Goal: Task Accomplishment & Management: Complete application form

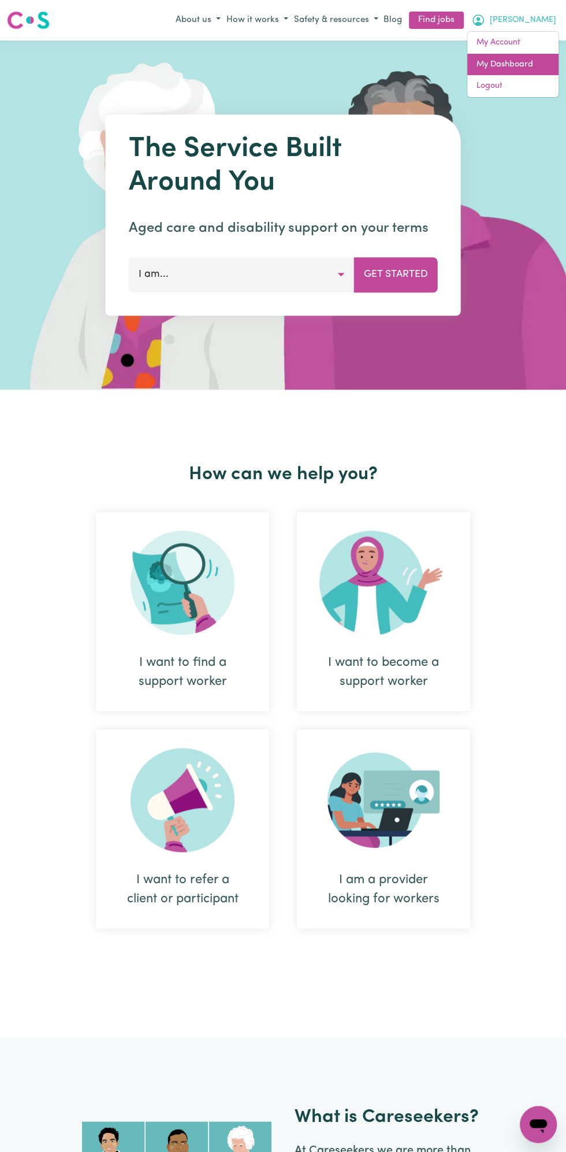
click at [521, 63] on link "My Dashboard" at bounding box center [513, 65] width 91 height 22
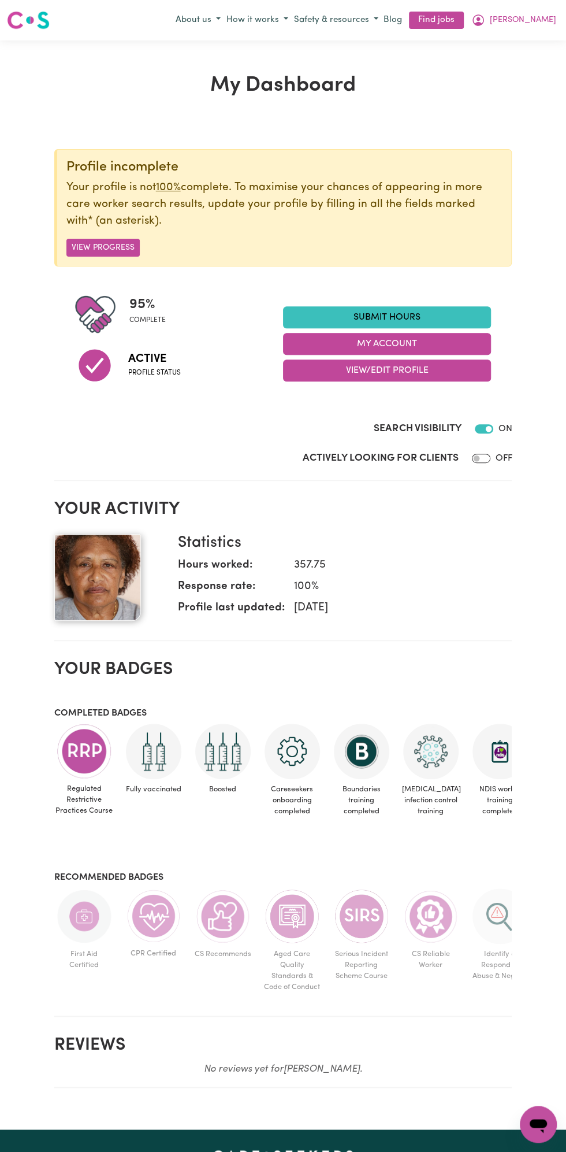
click at [396, 317] on link "Submit Hours" at bounding box center [387, 317] width 208 height 22
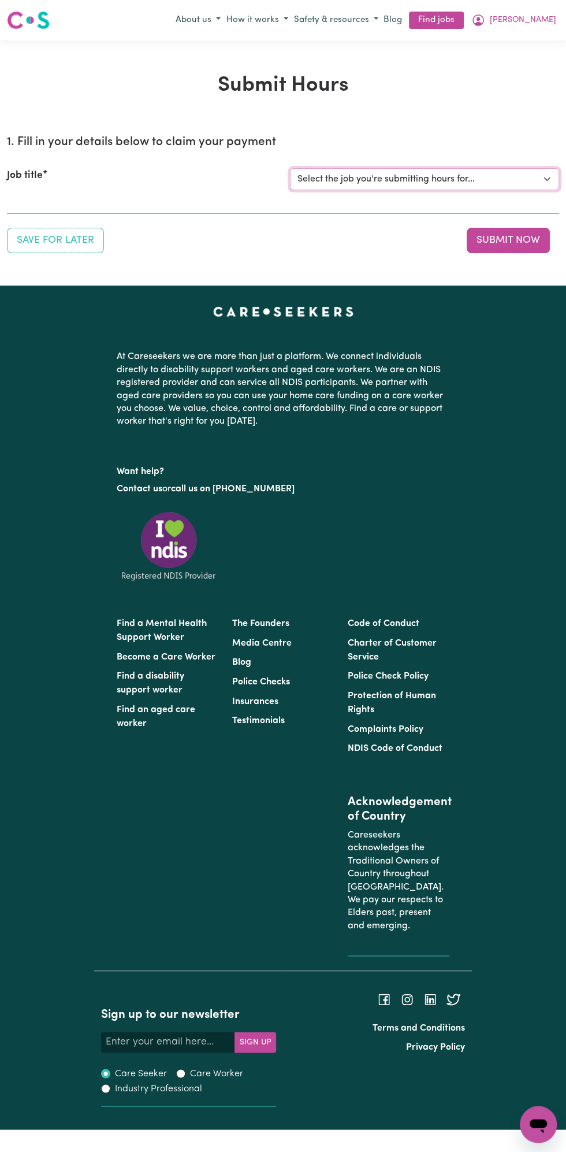
click at [411, 185] on select "Select the job you're submitting hours for... [Vartouhie ([PERSON_NAME]) [PERSO…" at bounding box center [424, 179] width 269 height 22
select select "13810"
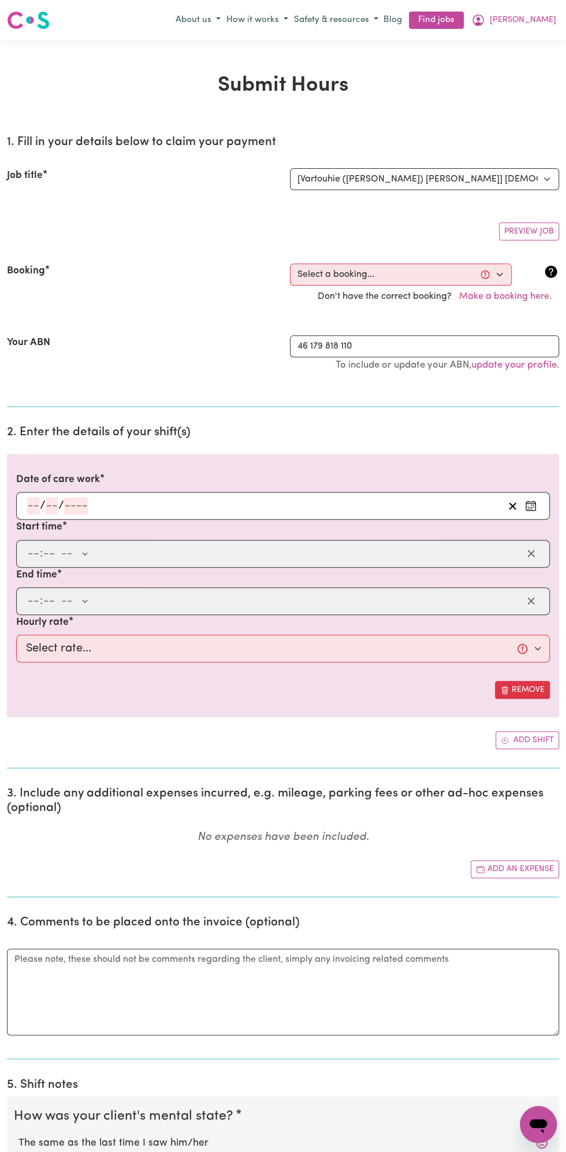
click at [53, 501] on input "number" at bounding box center [52, 505] width 13 height 17
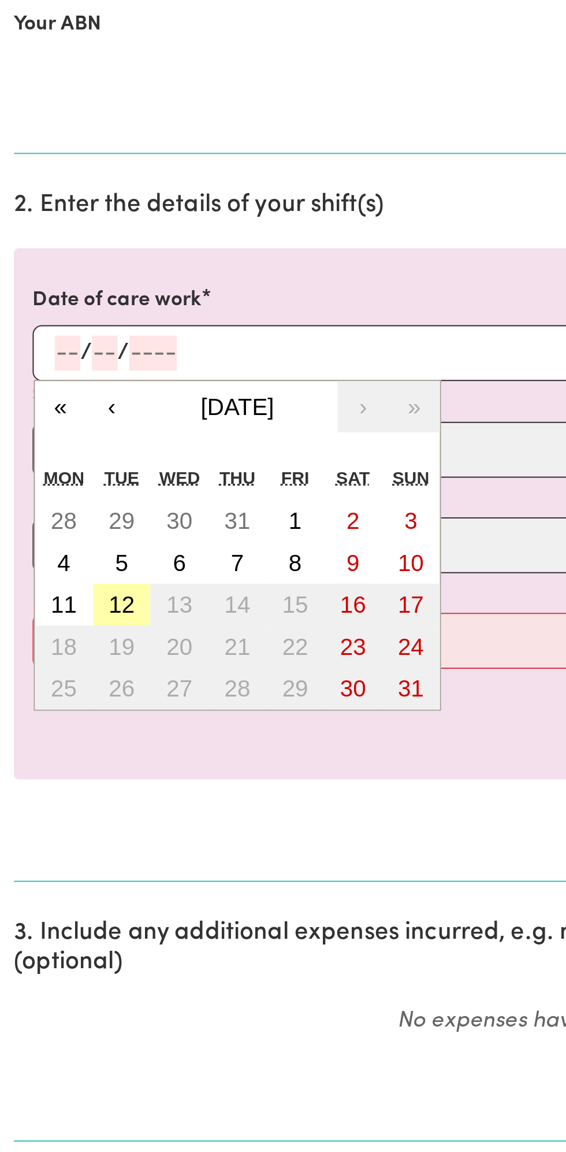
click at [70, 632] on button "12" at bounding box center [60, 630] width 29 height 21
type input "[DATE]"
type input "12"
type input "8"
type input "2025"
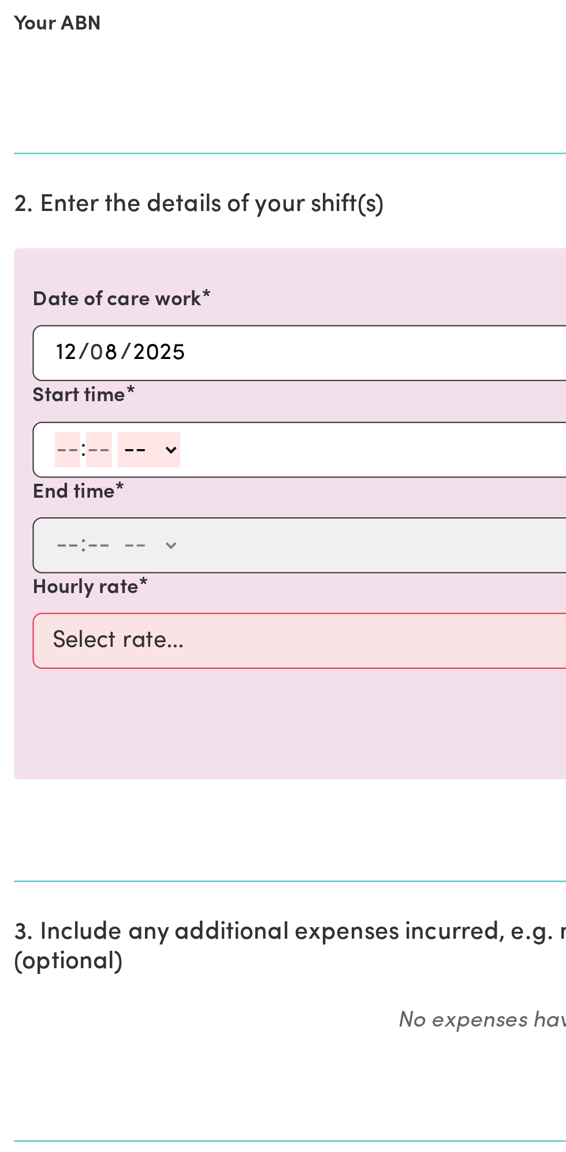
click at [38, 548] on input "number" at bounding box center [33, 553] width 13 height 17
type input "8"
type input "0"
click at [87, 550] on select "-- AM PM" at bounding box center [72, 553] width 31 height 17
select select "am"
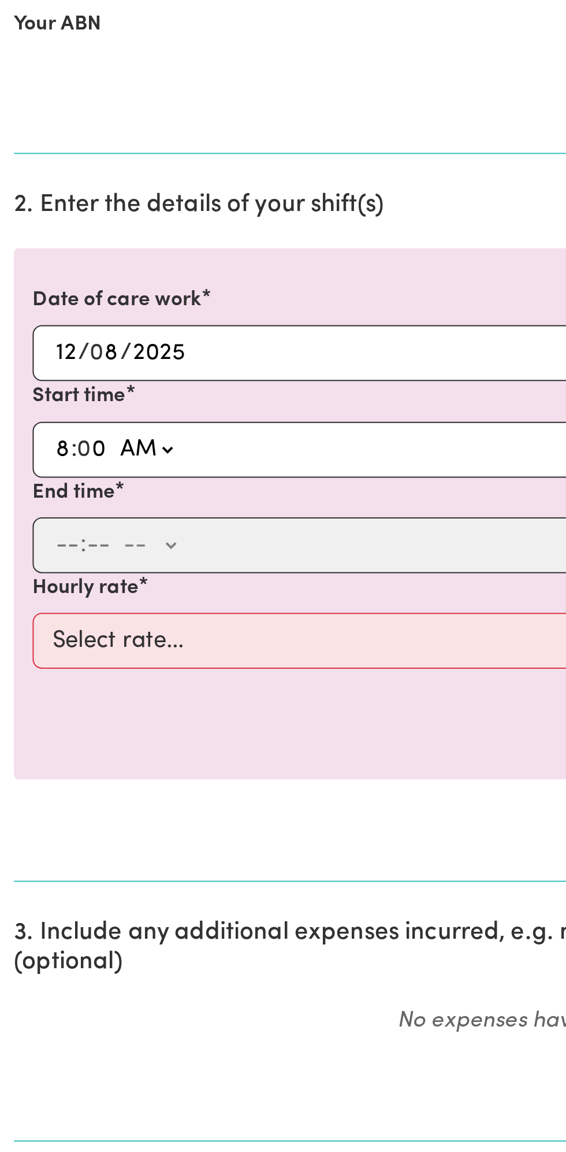
type input "08:00"
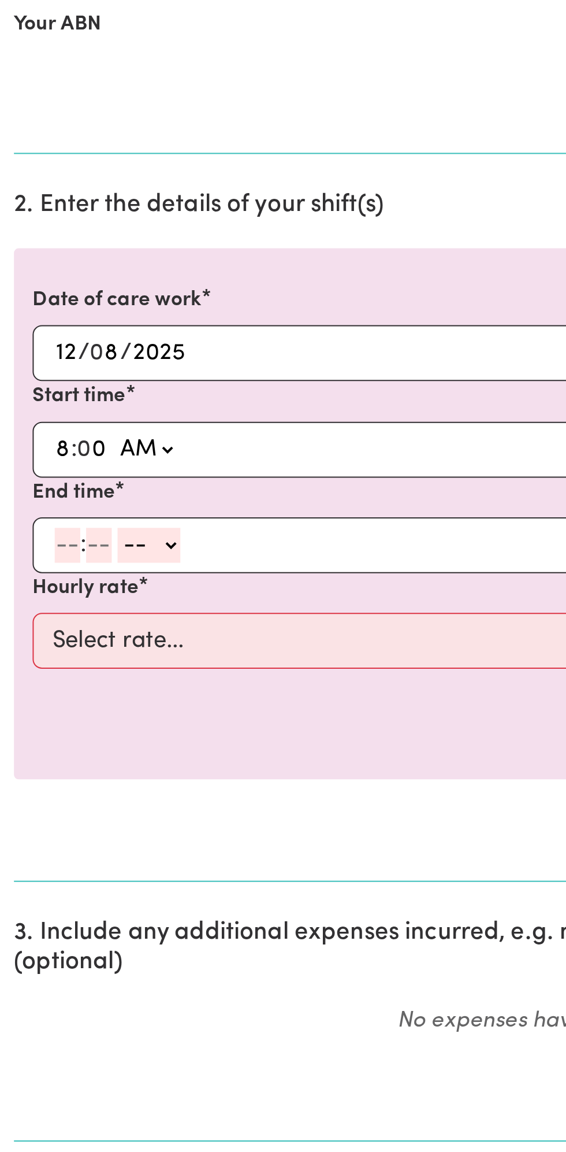
click at [30, 600] on input "number" at bounding box center [33, 600] width 13 height 17
type input "9"
type input "0"
click at [84, 603] on select "-- AM PM" at bounding box center [72, 600] width 31 height 17
select select "am"
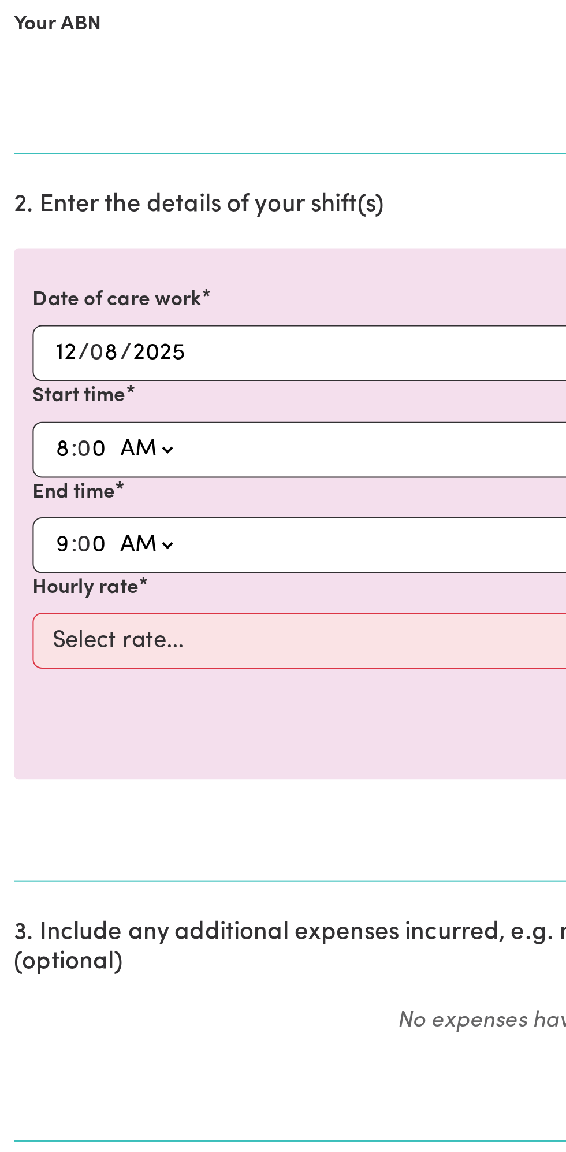
type input "09:00"
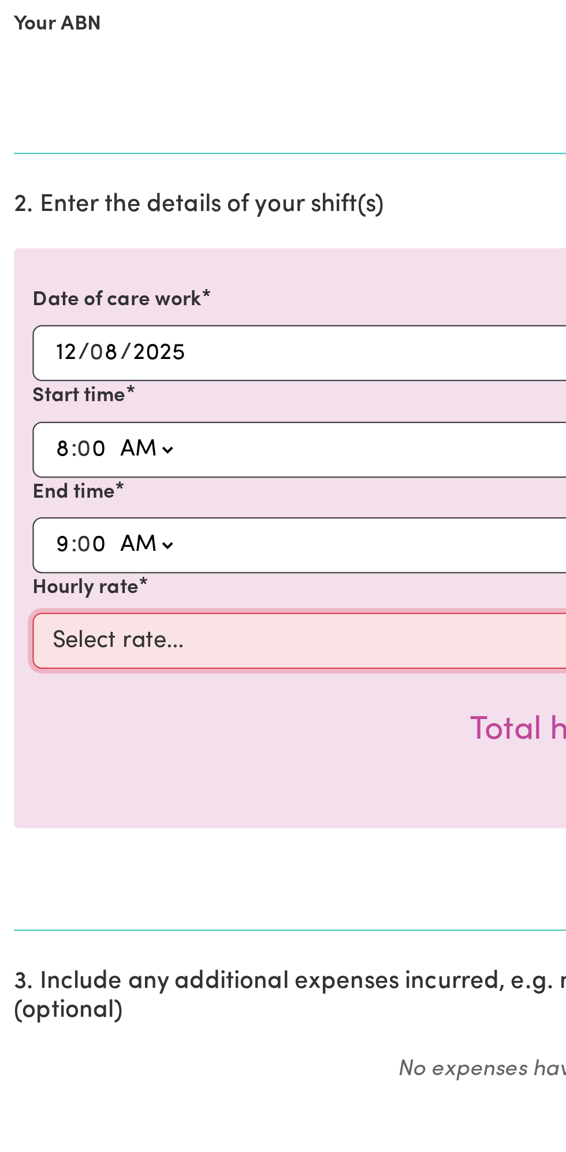
click at [128, 646] on select "Select rate... $49.00 (Weekday) $60.00 ([DATE])" at bounding box center [283, 649] width 534 height 28
select select "49-Weekday"
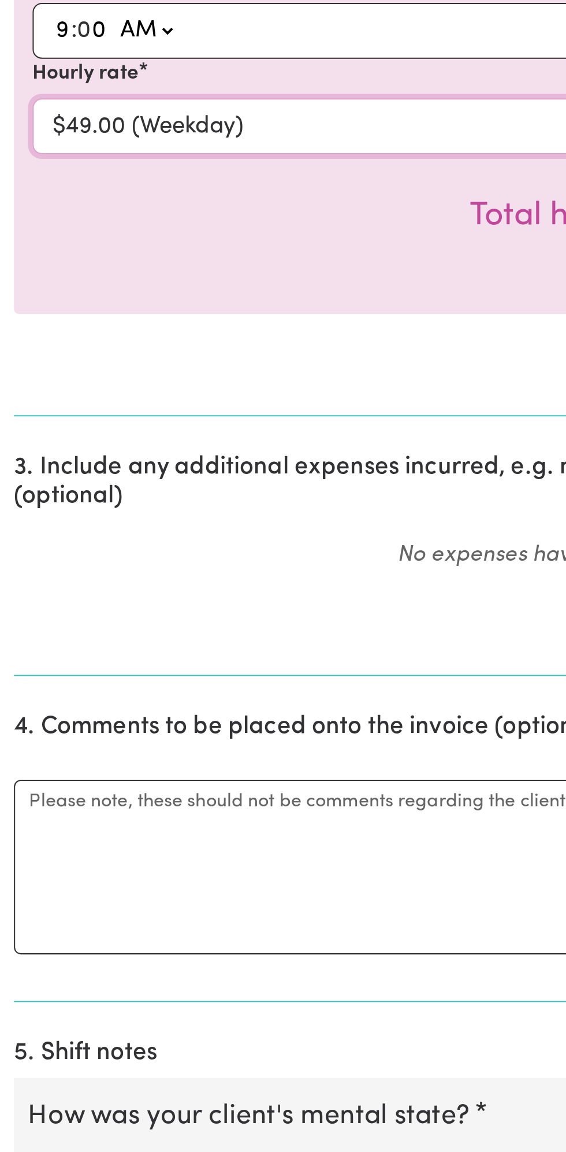
scroll to position [6, 0]
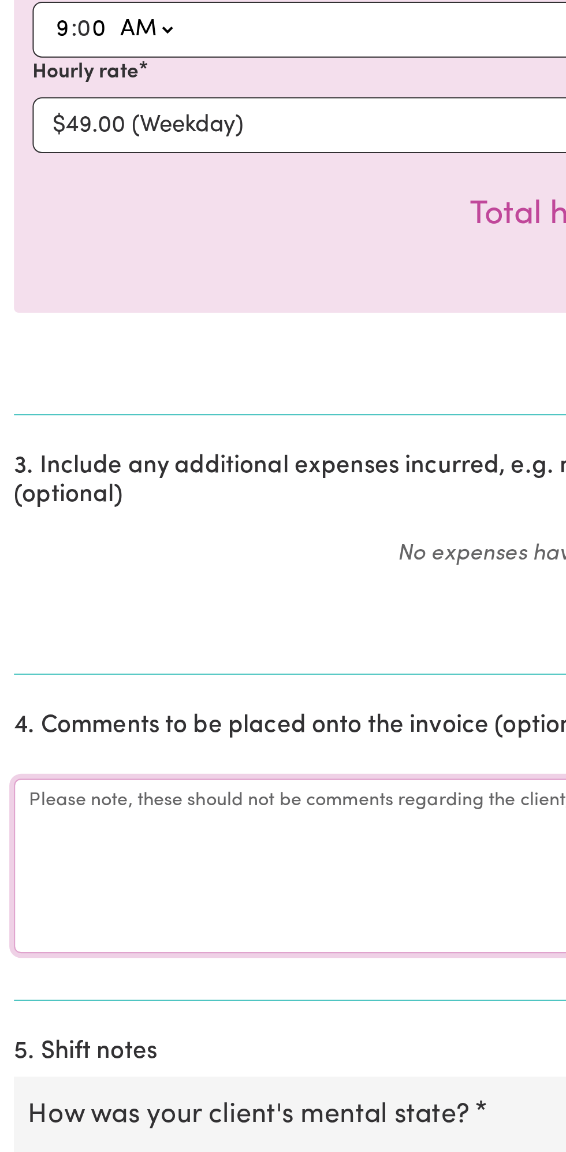
click at [57, 1008] on textarea "Comments" at bounding box center [283, 1009] width 553 height 87
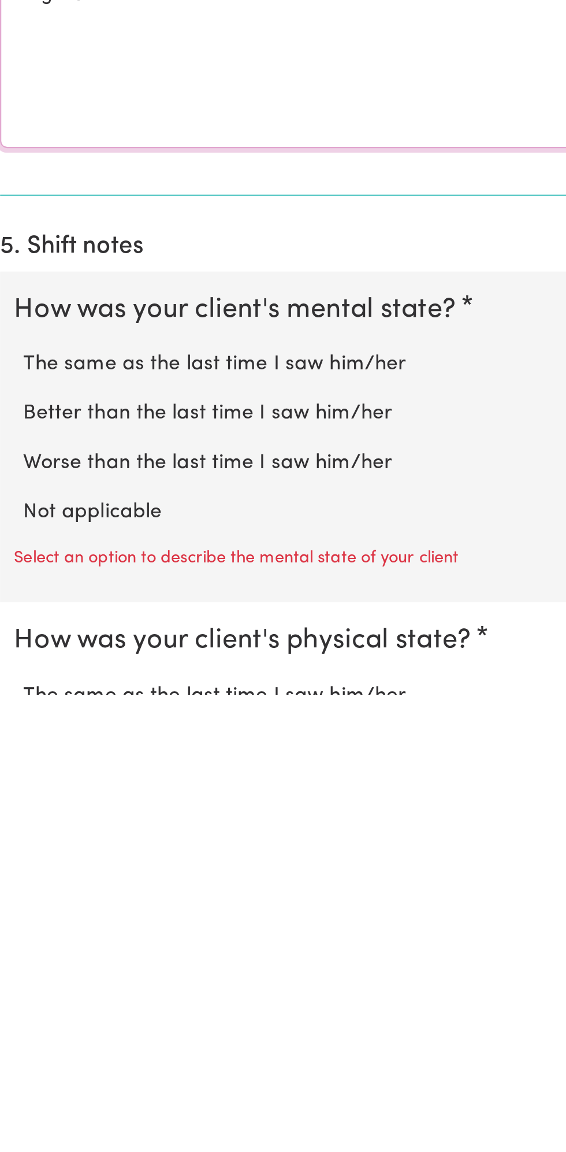
scroll to position [197, 0]
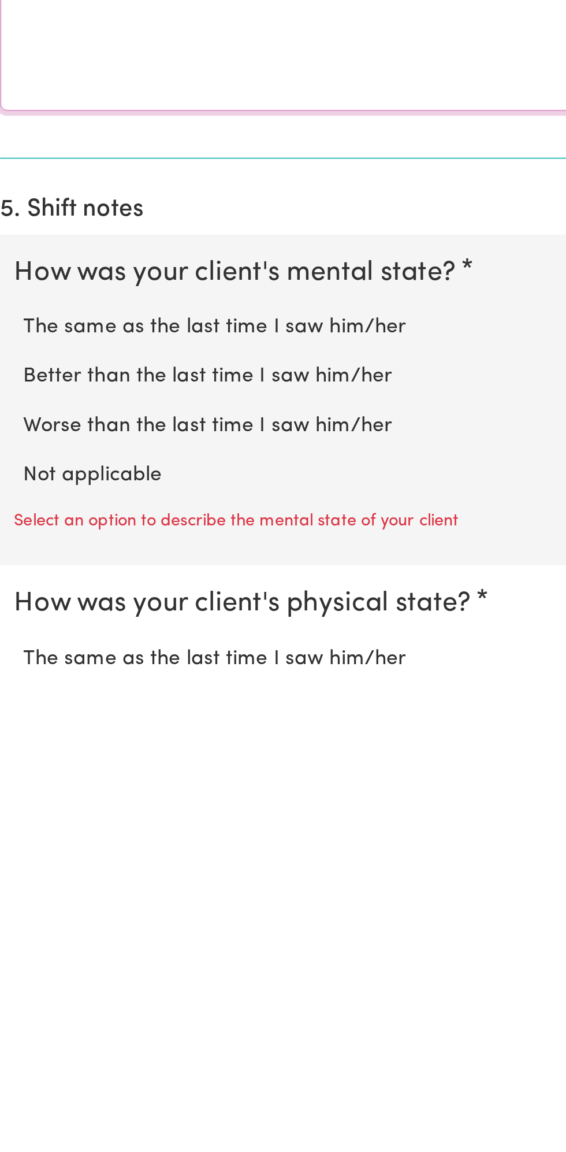
type textarea "All good"
click at [78, 1036] on label "Not applicable" at bounding box center [282, 1043] width 529 height 15
click at [18, 1035] on input "Not applicable" at bounding box center [18, 1035] width 1 height 1
radio input "true"
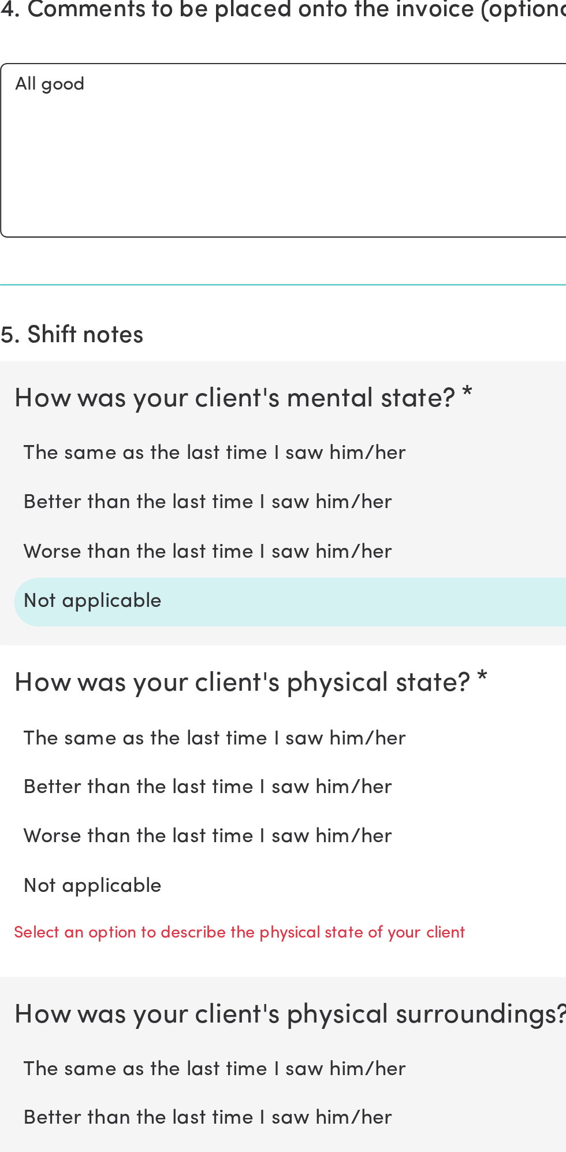
scroll to position [366, 0]
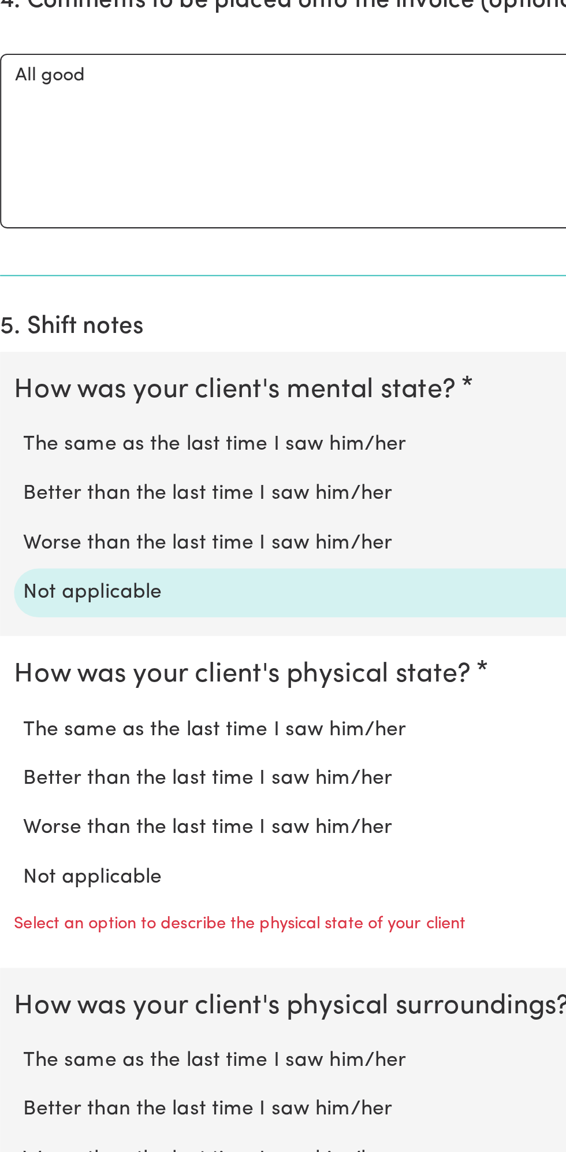
click at [82, 1008] on label "Not applicable" at bounding box center [282, 1015] width 529 height 15
click at [18, 1008] on input "Not applicable" at bounding box center [18, 1008] width 1 height 1
radio input "true"
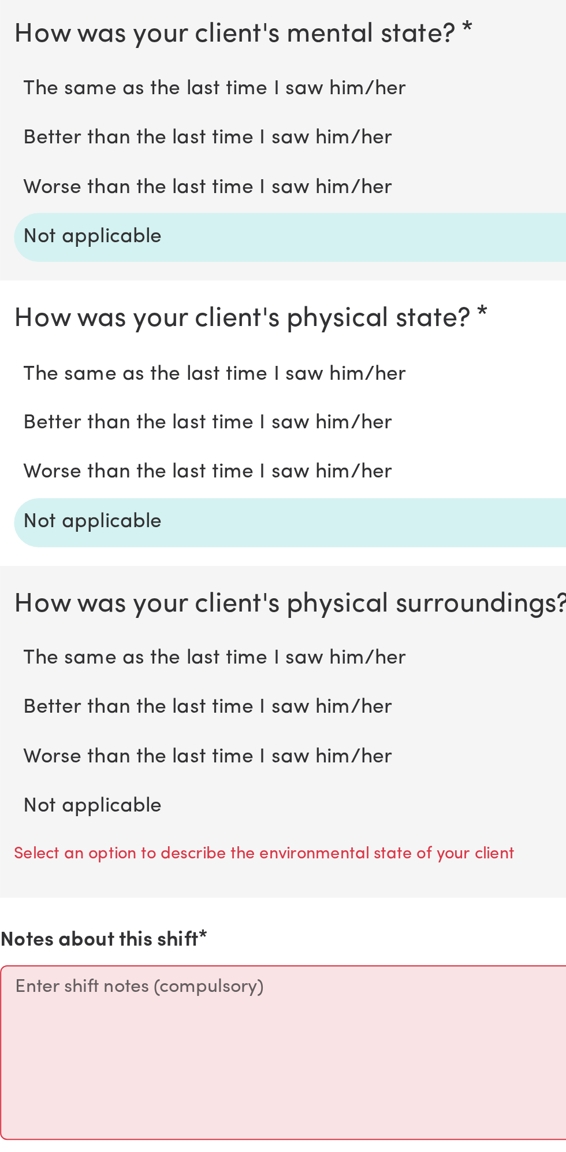
scroll to position [543, 0]
click at [79, 972] on label "Not applicable" at bounding box center [282, 979] width 529 height 15
click at [18, 971] on input "Not applicable" at bounding box center [18, 971] width 1 height 1
radio input "true"
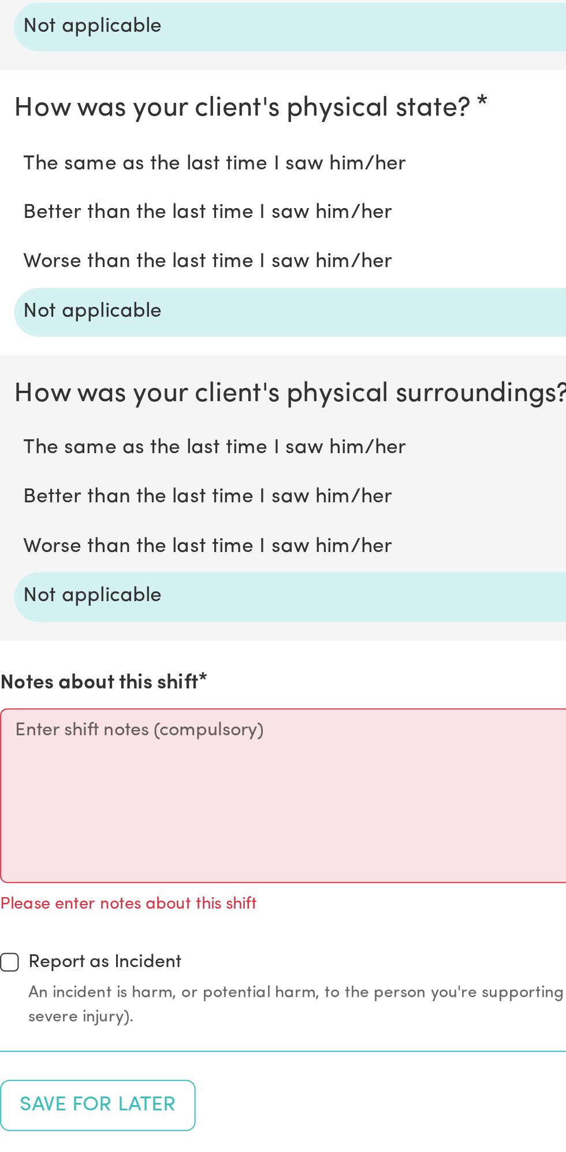
scroll to position [671, 0]
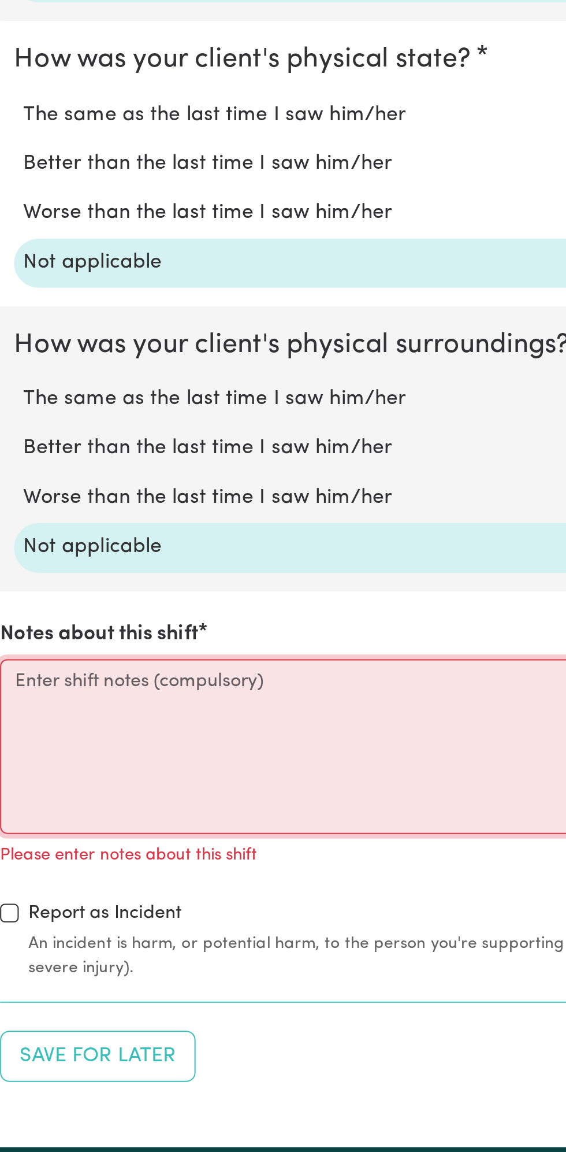
click at [75, 918] on textarea "Notes about this shift" at bounding box center [283, 950] width 553 height 87
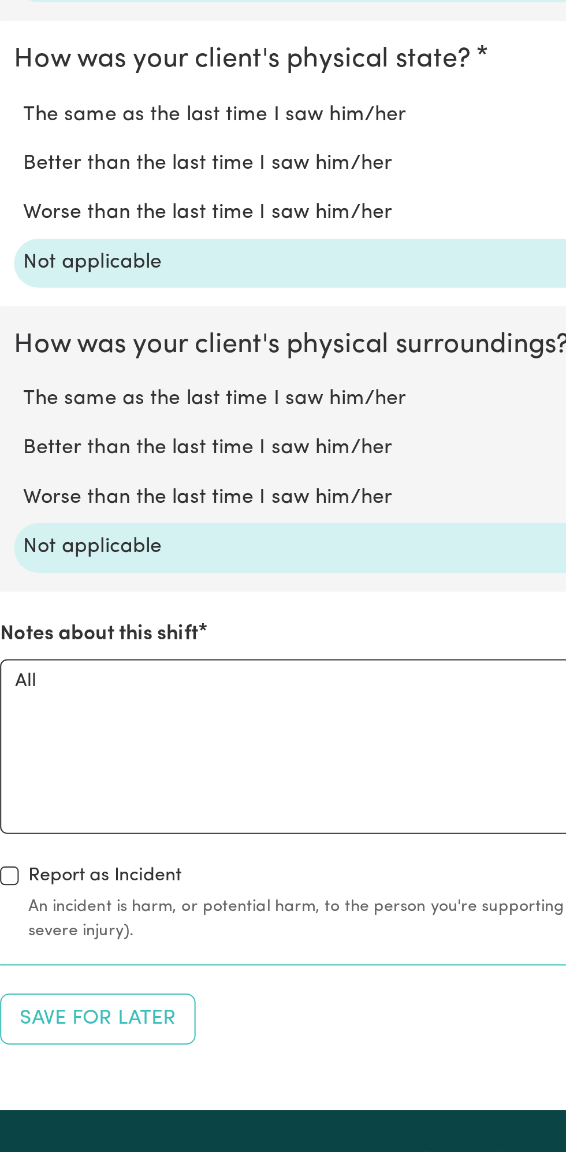
scroll to position [672, 0]
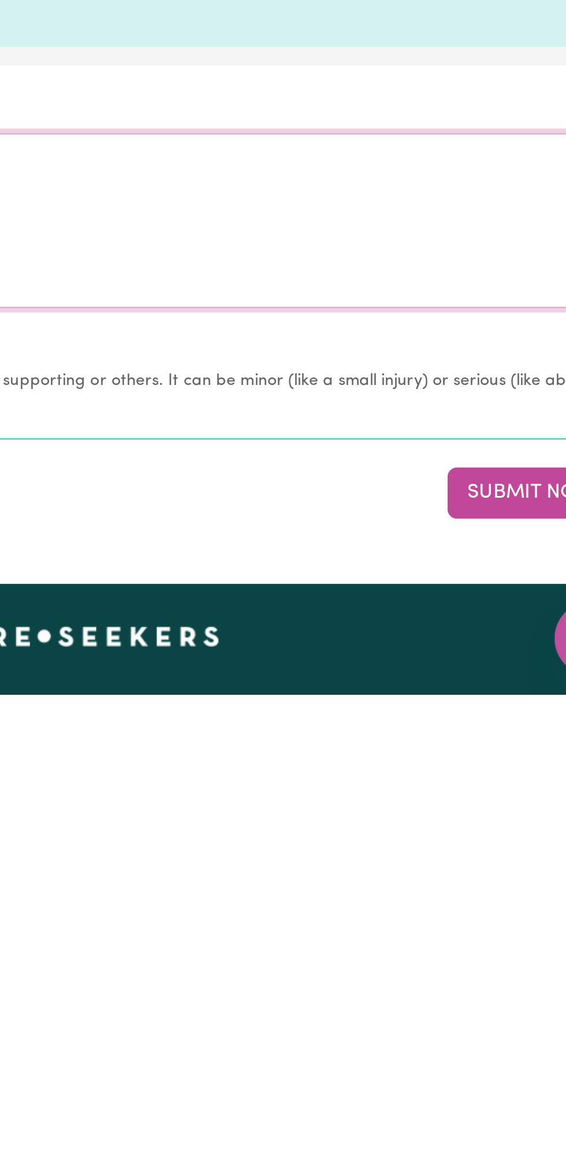
type textarea "All good nothing change"
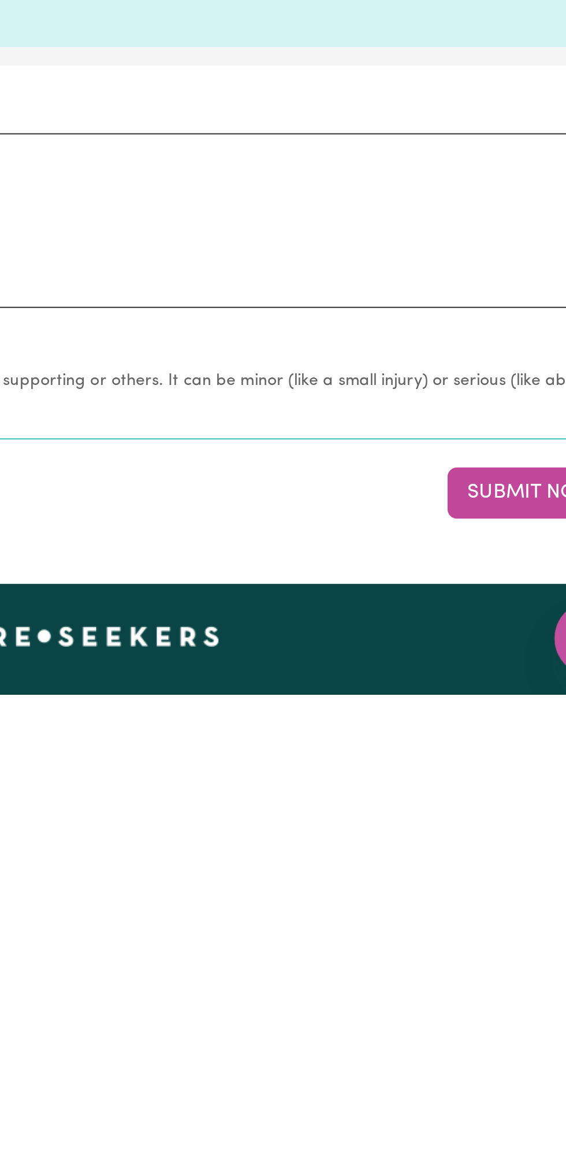
click at [500, 1043] on button "Submit Now" at bounding box center [508, 1051] width 83 height 25
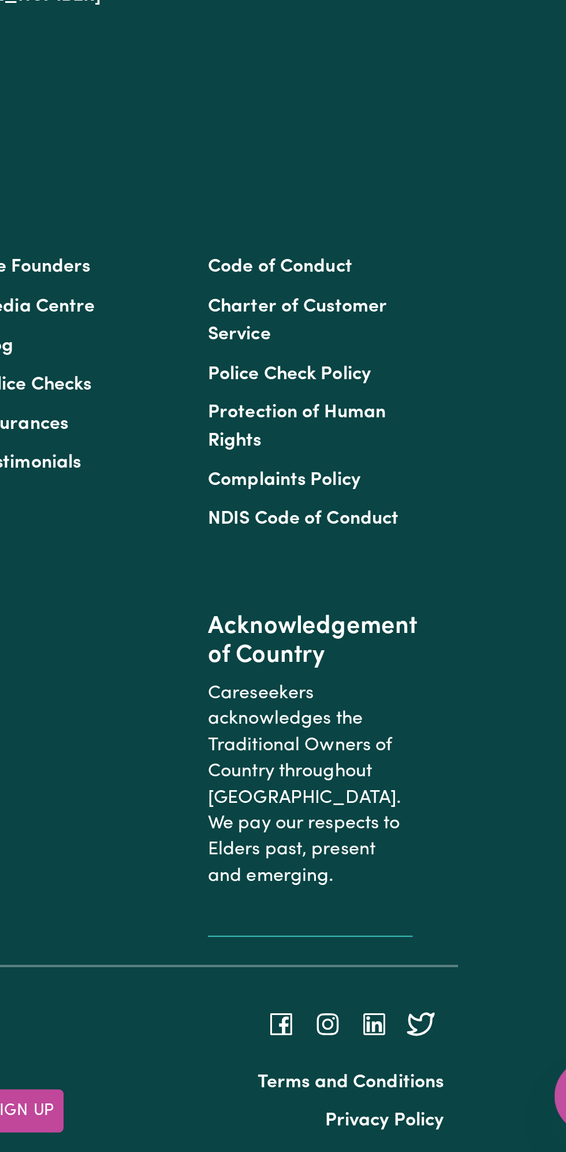
scroll to position [0, 0]
